Goal: Information Seeking & Learning: Learn about a topic

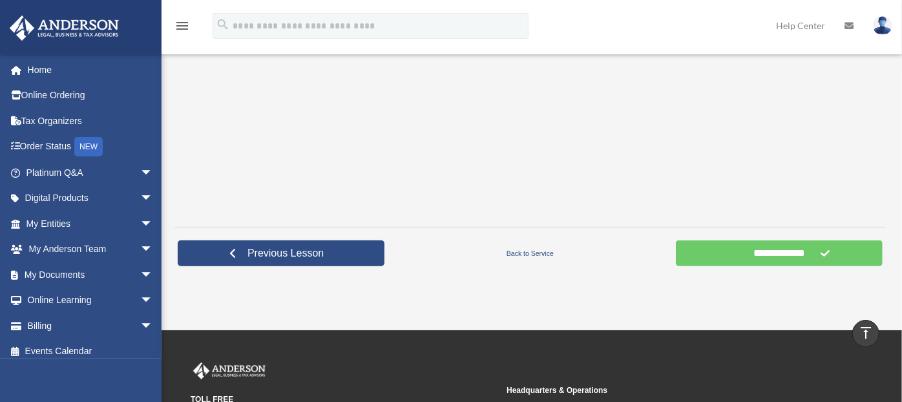
scroll to position [423, 0]
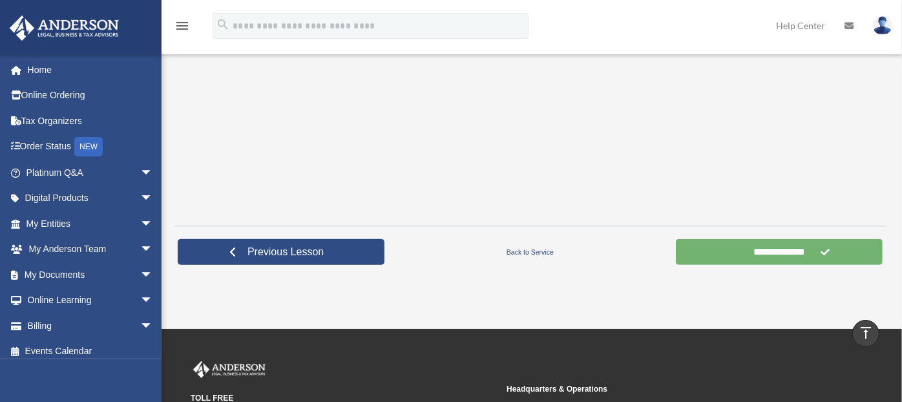
click at [815, 244] on input "**********" at bounding box center [779, 252] width 207 height 26
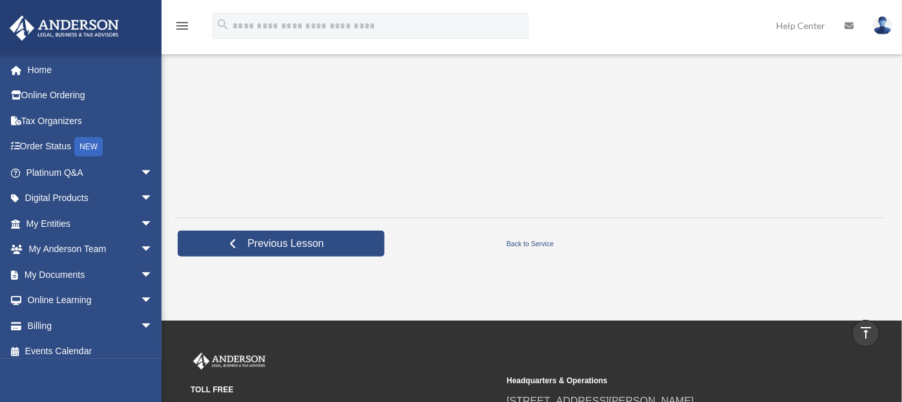
scroll to position [432, 0]
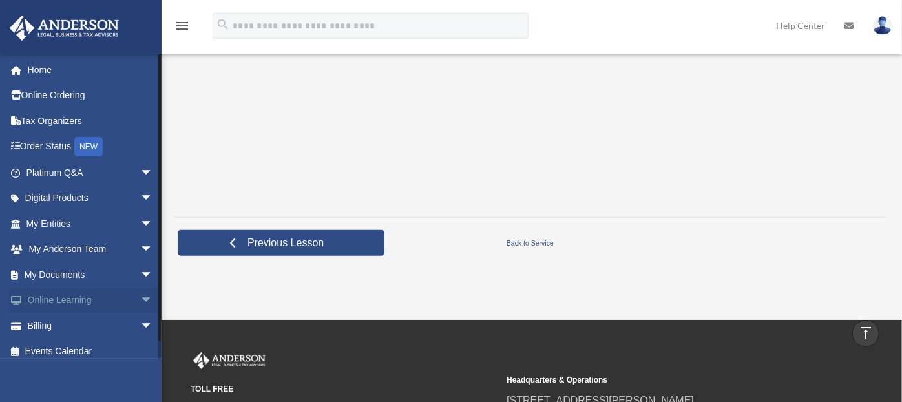
click at [140, 300] on span "arrow_drop_down" at bounding box center [153, 301] width 26 height 27
click at [74, 328] on link "Courses" at bounding box center [95, 326] width 155 height 26
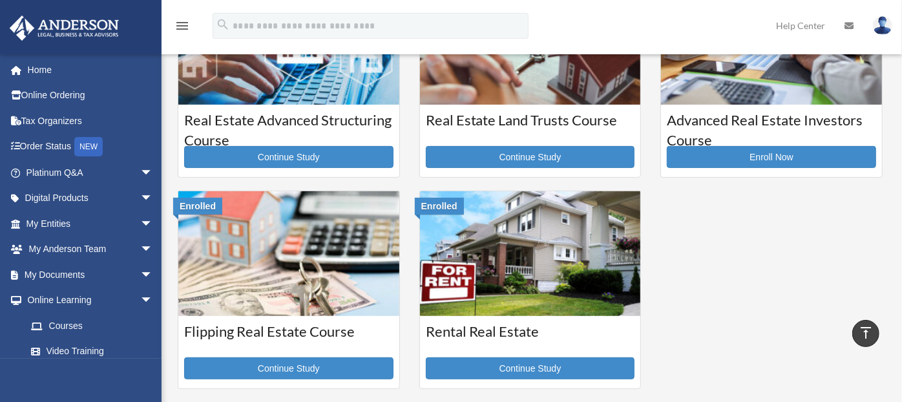
scroll to position [328, 0]
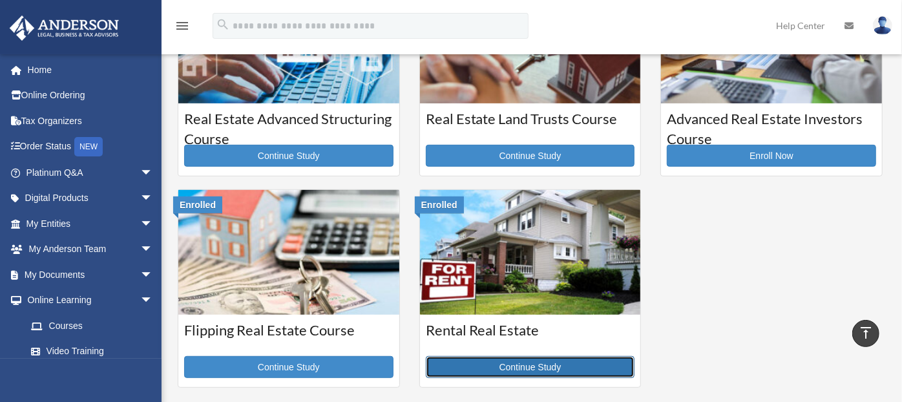
click at [473, 373] on link "Continue Study" at bounding box center [530, 367] width 209 height 22
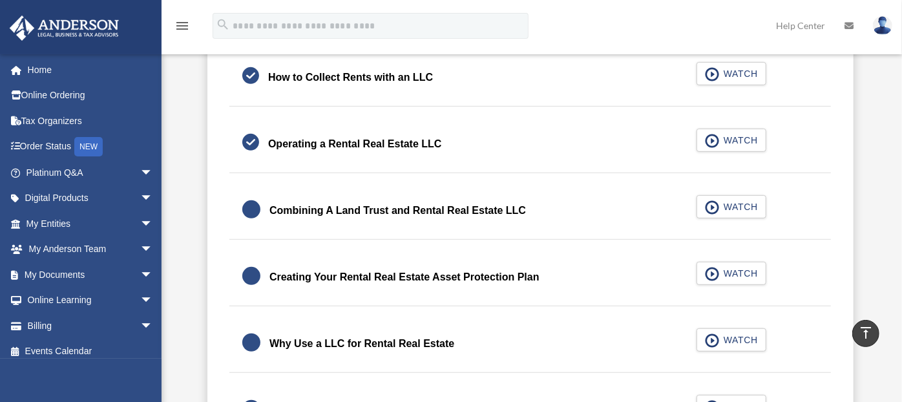
scroll to position [414, 0]
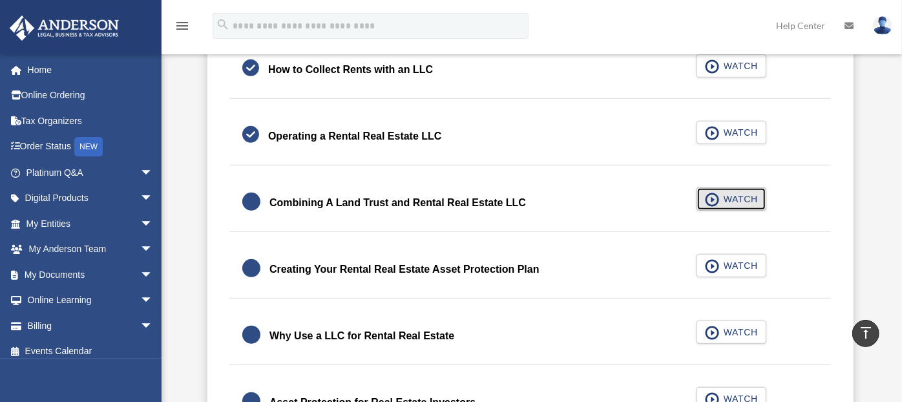
click at [751, 198] on span "WATCH" at bounding box center [739, 199] width 38 height 13
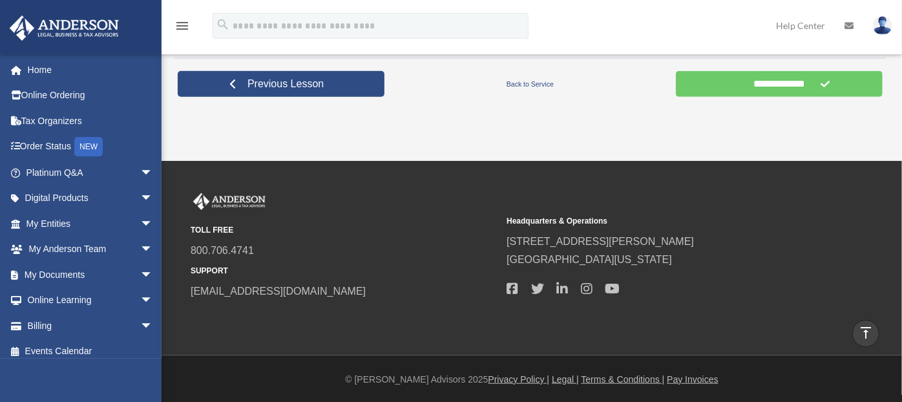
scroll to position [392, 0]
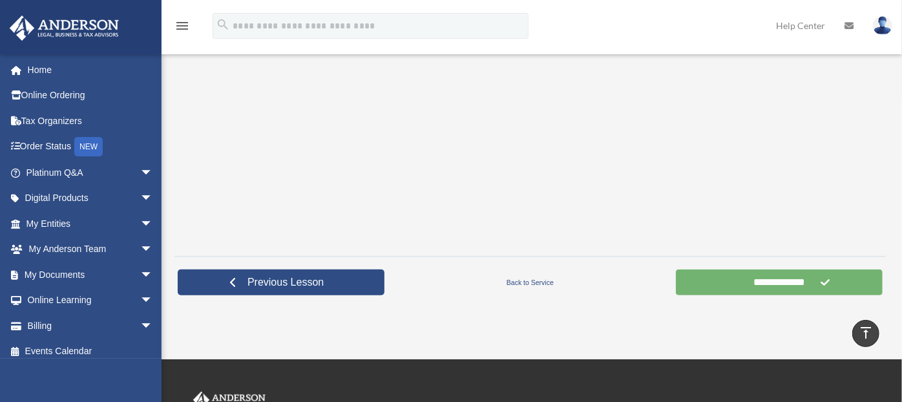
click at [800, 290] on input "**********" at bounding box center [779, 283] width 207 height 26
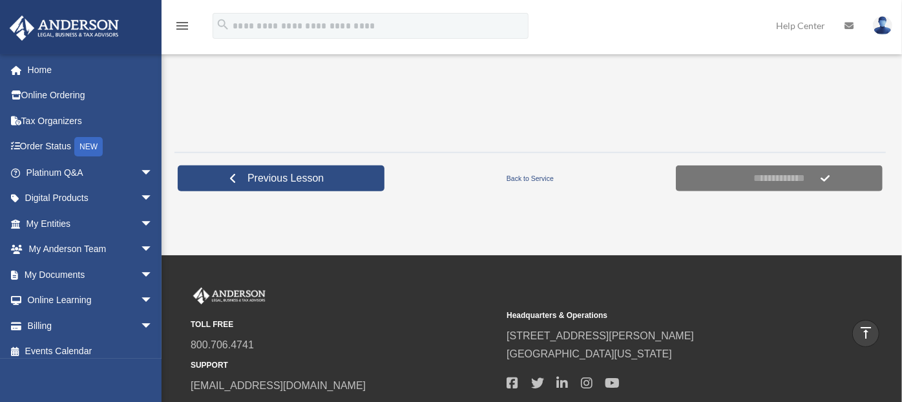
scroll to position [498, 0]
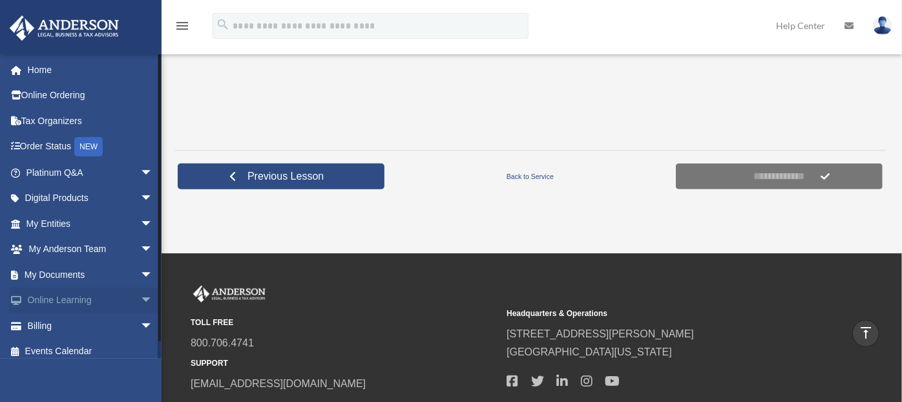
click at [140, 300] on span "arrow_drop_down" at bounding box center [153, 301] width 26 height 27
click at [52, 328] on link "Courses" at bounding box center [95, 326] width 155 height 26
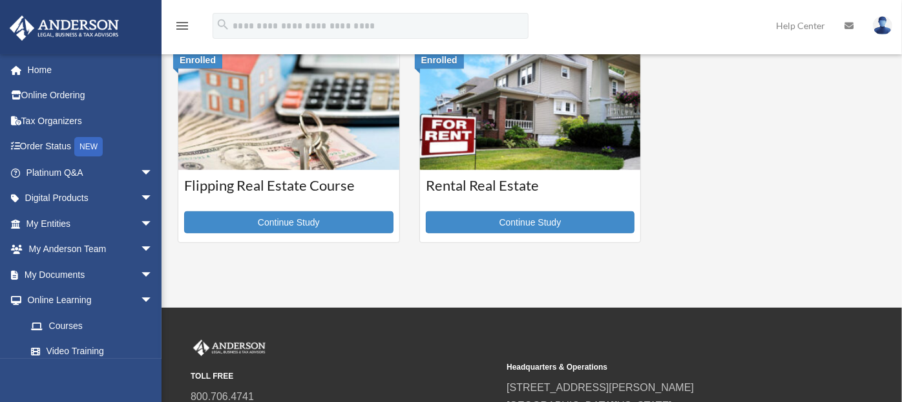
scroll to position [472, 0]
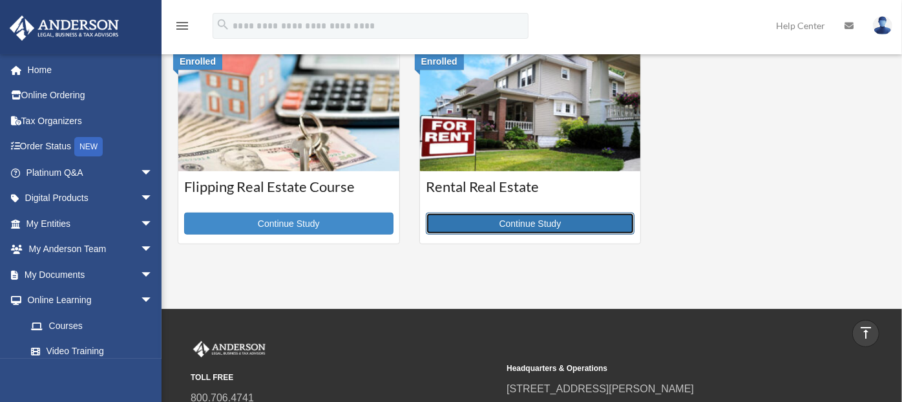
click at [546, 214] on link "Continue Study" at bounding box center [530, 224] width 209 height 22
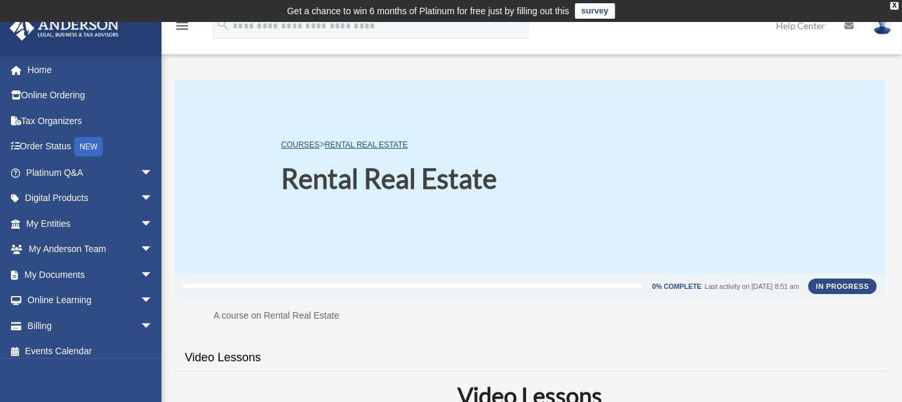
click at [370, 145] on link "Rental Real Estate" at bounding box center [366, 144] width 83 height 9
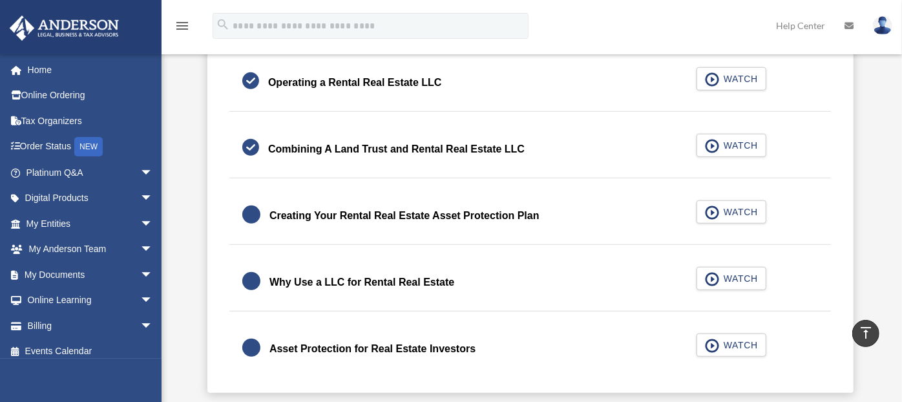
scroll to position [544, 0]
